Goal: Information Seeking & Learning: Learn about a topic

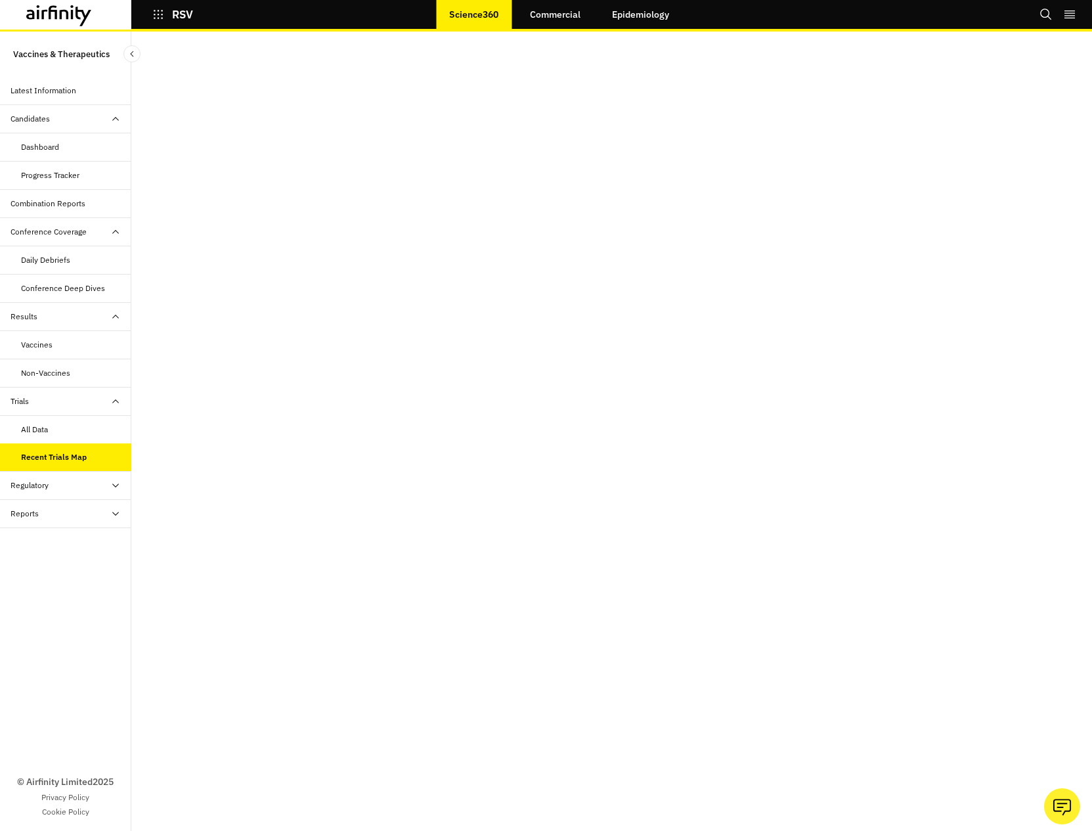
click at [85, 431] on div "All Data" at bounding box center [76, 430] width 110 height 12
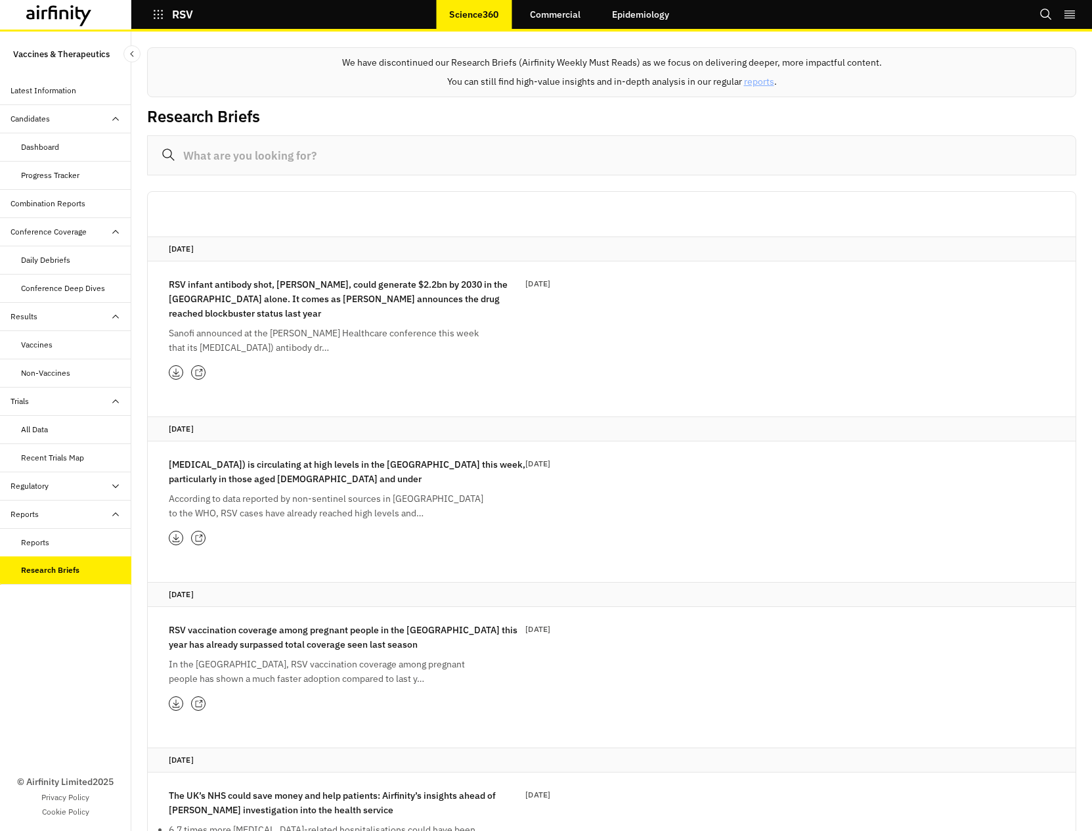
click at [80, 543] on div "Reports" at bounding box center [76, 543] width 110 height 12
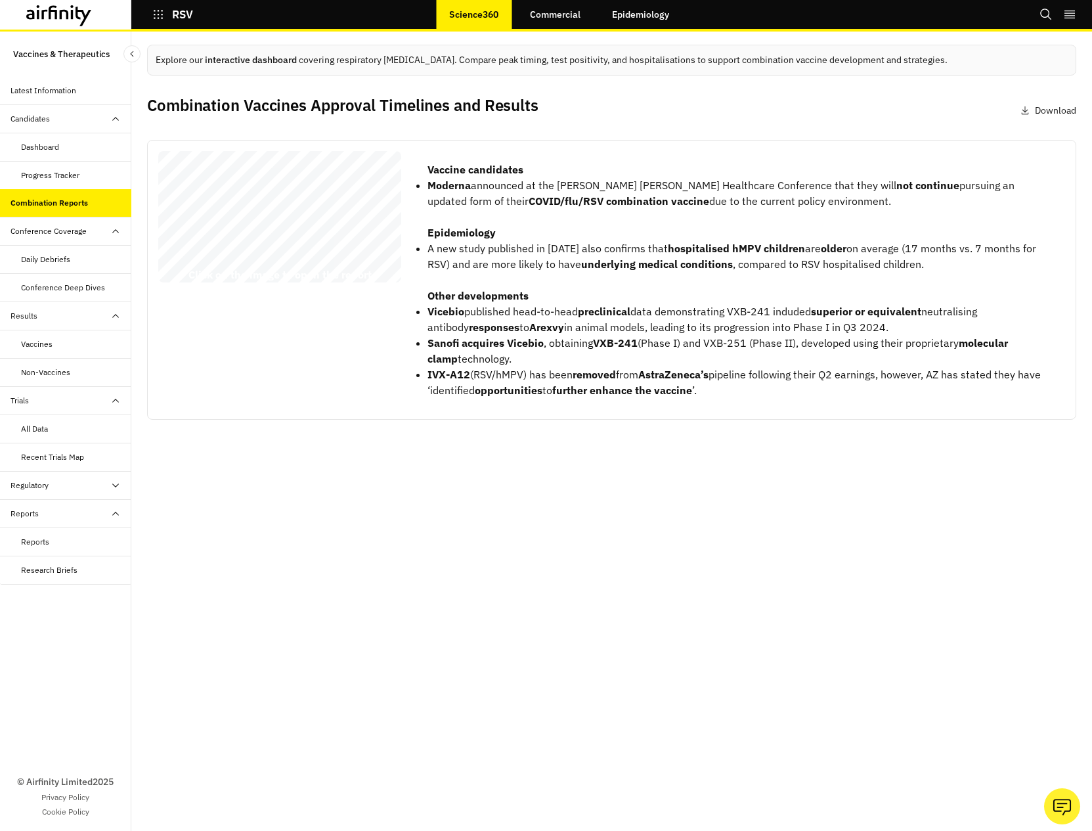
drag, startPoint x: 969, startPoint y: 20, endPoint x: 908, endPoint y: 20, distance: 61.7
click at [908, 20] on div "RSV Science360 Commercial Epidemiology Bookmarks Settings Logout" at bounding box center [546, 16] width 1092 height 32
click at [648, 710] on div "Explore our interactive dashboard covering respiratory [MEDICAL_DATA]. Compare …" at bounding box center [611, 431] width 961 height 799
click at [177, 12] on p "RSV" at bounding box center [182, 15] width 21 height 12
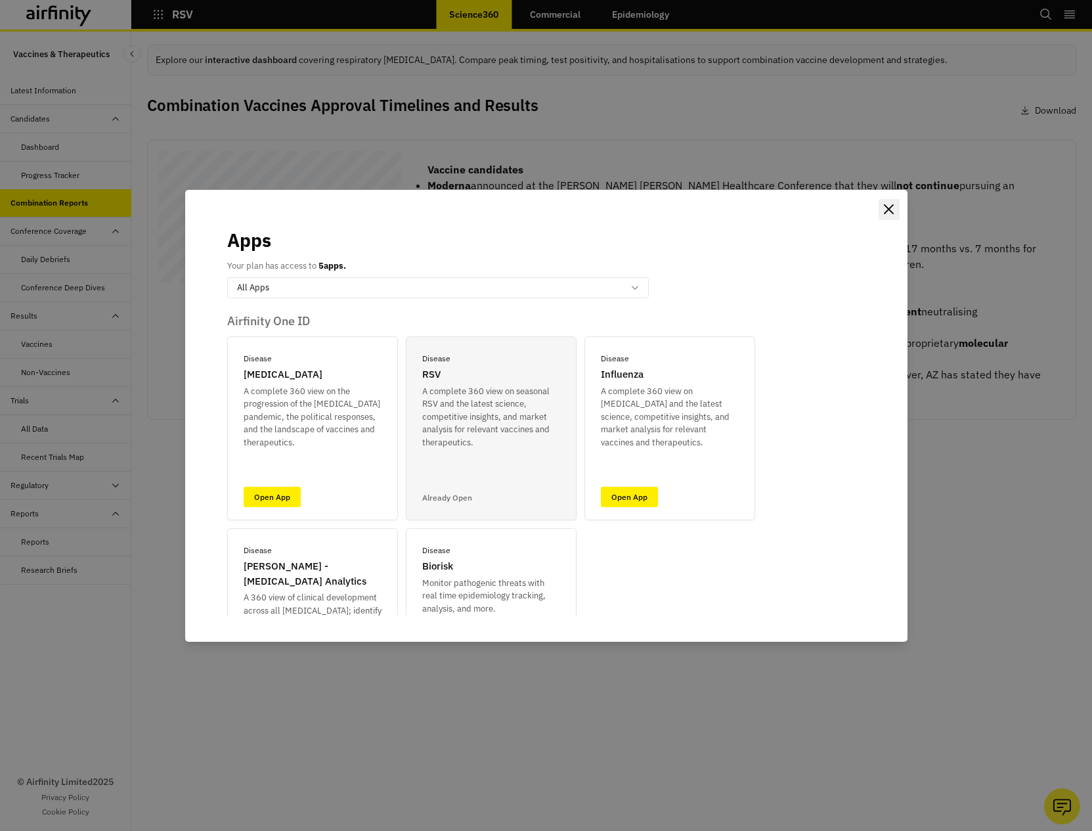
click at [893, 217] on button "Close" at bounding box center [889, 209] width 21 height 21
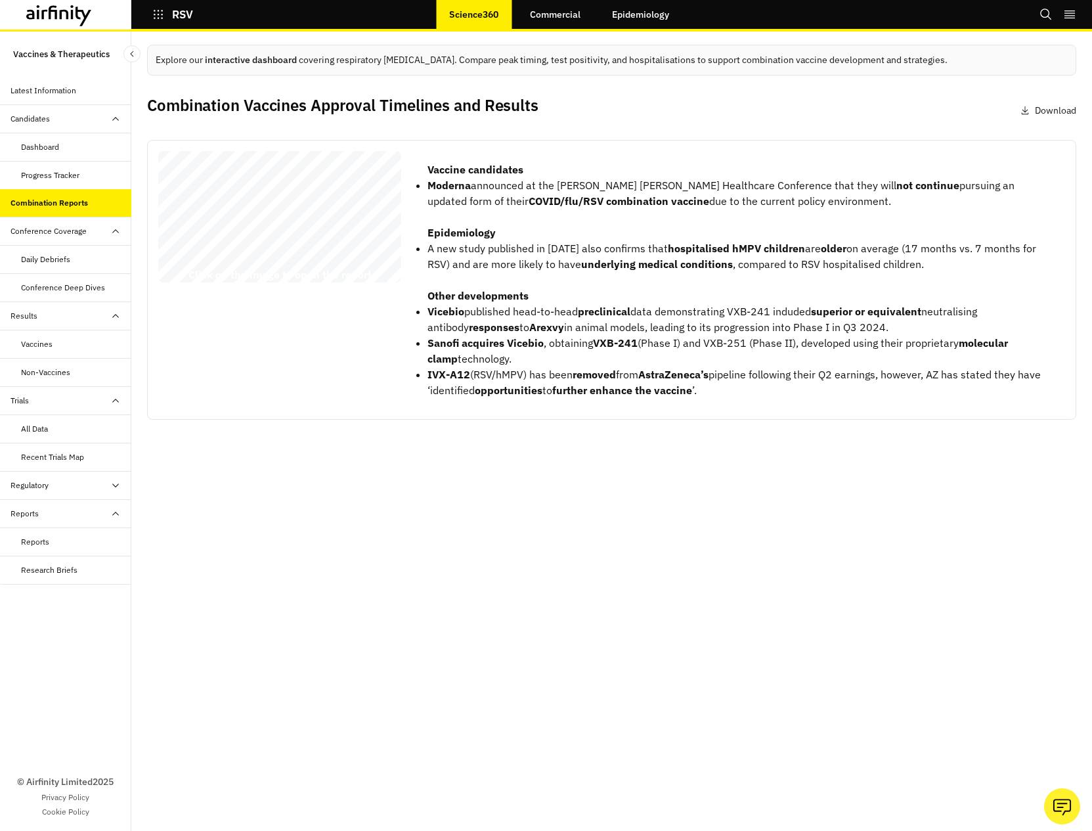
click at [63, 174] on div "Progress Tracker" at bounding box center [50, 175] width 58 height 12
